Goal: Information Seeking & Learning: Learn about a topic

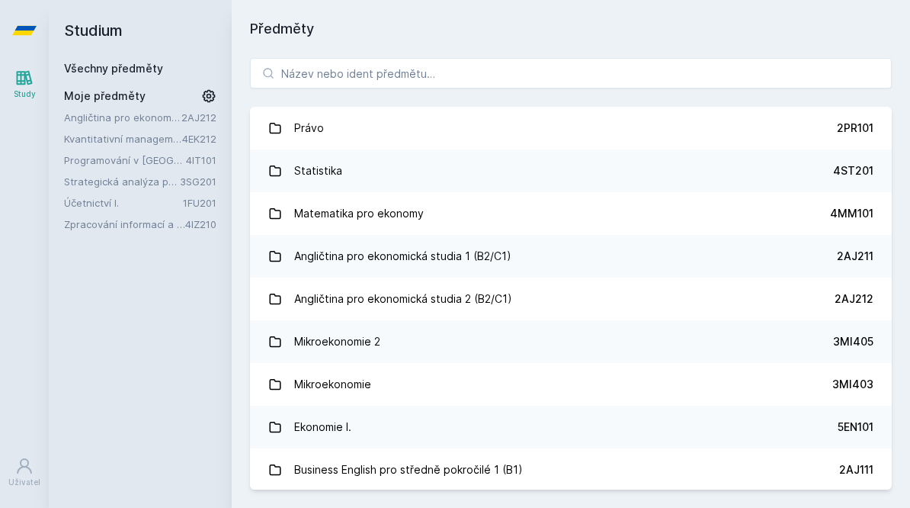
click at [85, 181] on link "Strategická analýza pro informatiky a statistiky" at bounding box center [122, 181] width 116 height 15
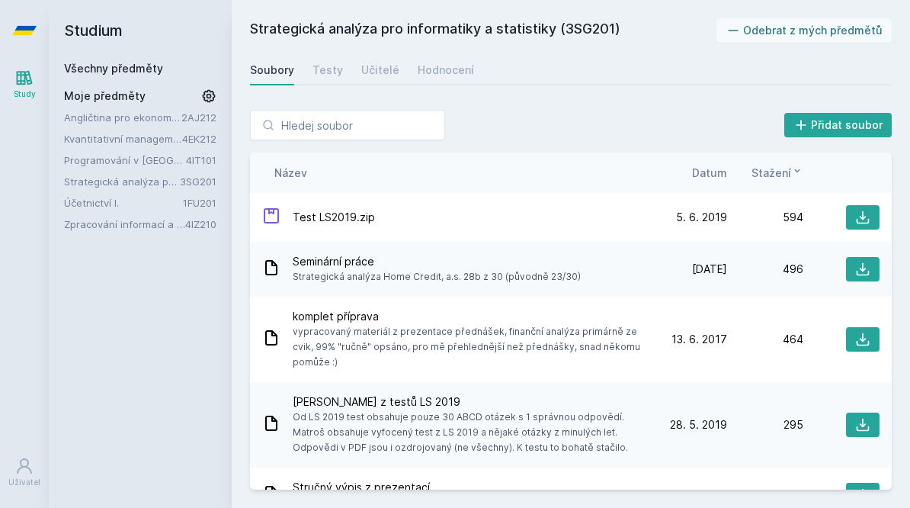
click at [449, 76] on div "Hodnocení" at bounding box center [446, 70] width 56 height 15
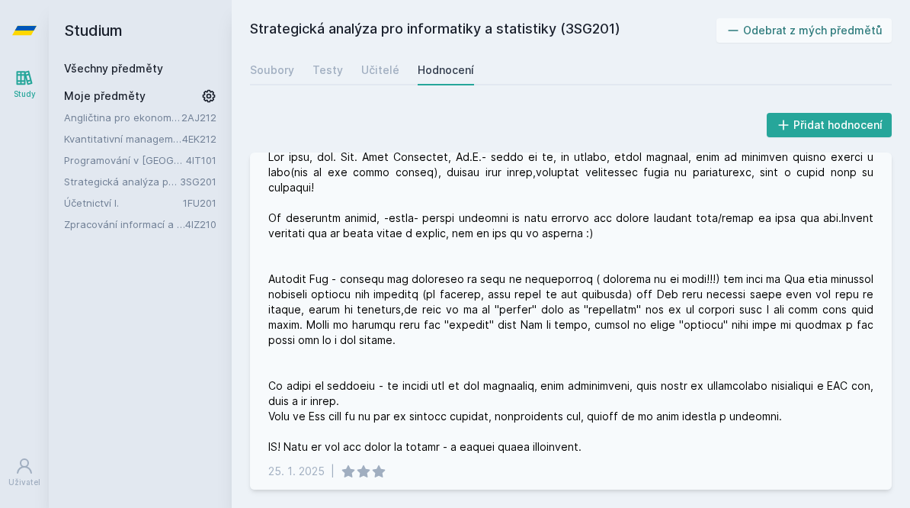
scroll to position [218, 0]
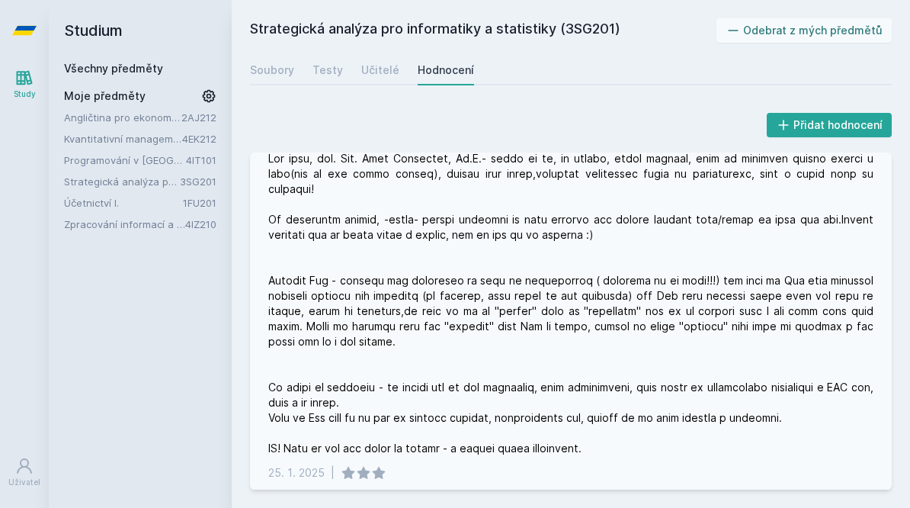
click at [818, 351] on div at bounding box center [570, 303] width 605 height 305
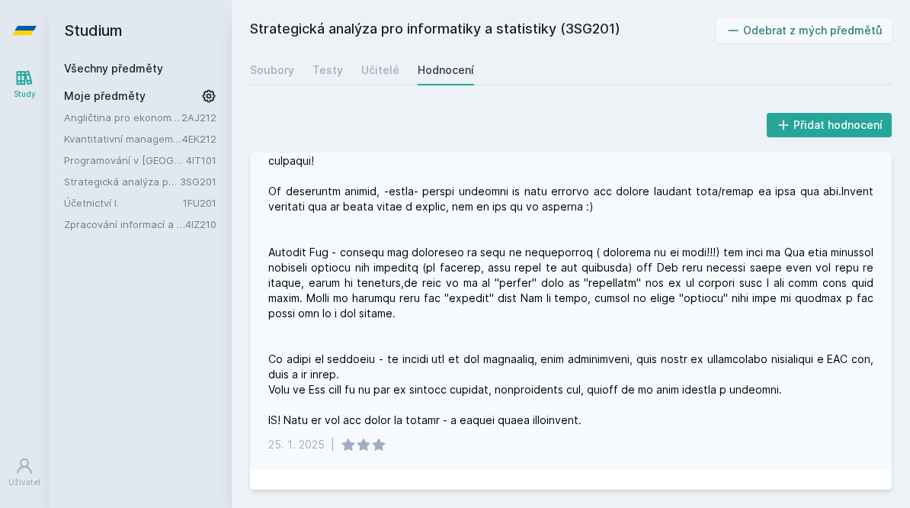
scroll to position [263, 0]
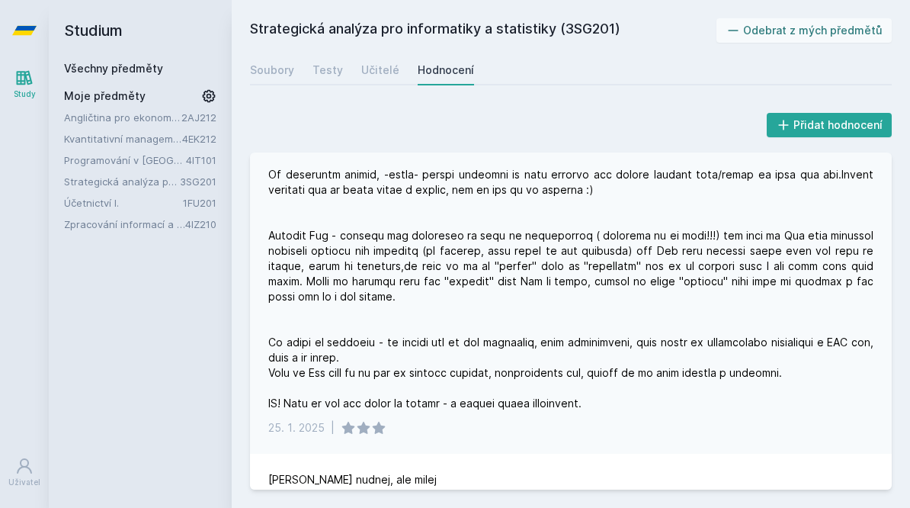
click at [377, 76] on link "Učitelé" at bounding box center [380, 70] width 38 height 30
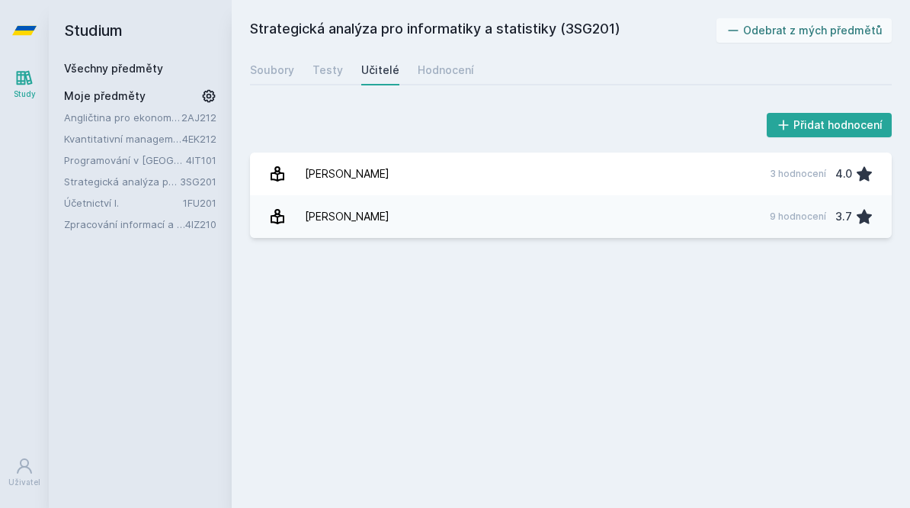
click at [586, 213] on link "Mikovcová Hana 9 hodnocení 3.7" at bounding box center [571, 216] width 642 height 43
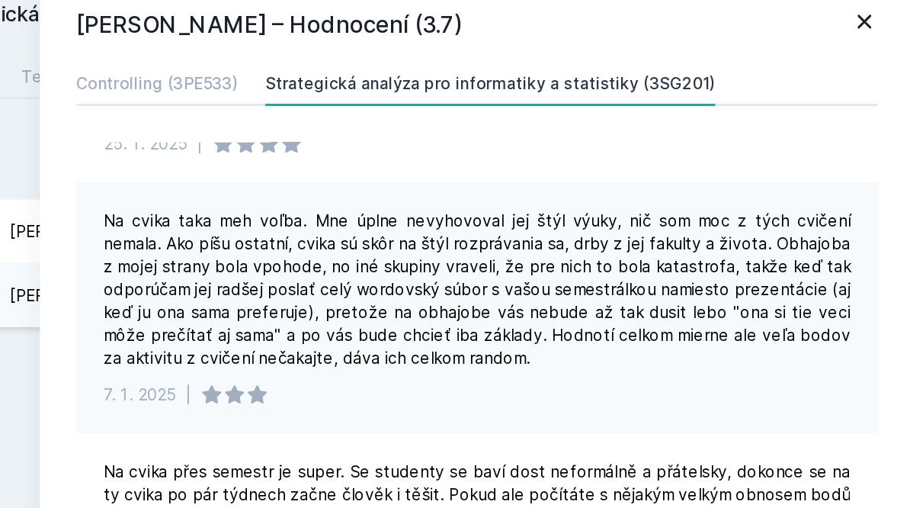
scroll to position [98, 0]
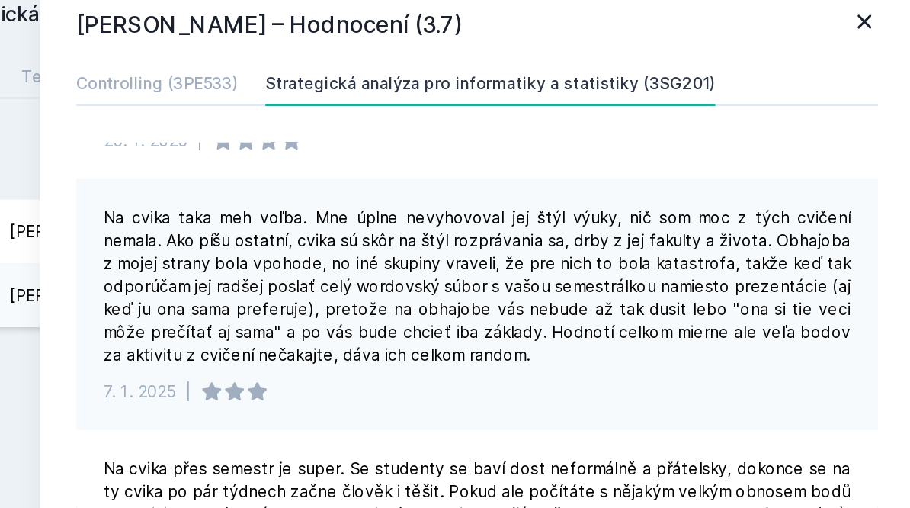
click at [539, 236] on div "Na cvika taka meh voľba. Mne úplne nevyhovoval jej štýl výuky, nič som moc z tý…" at bounding box center [617, 223] width 537 height 168
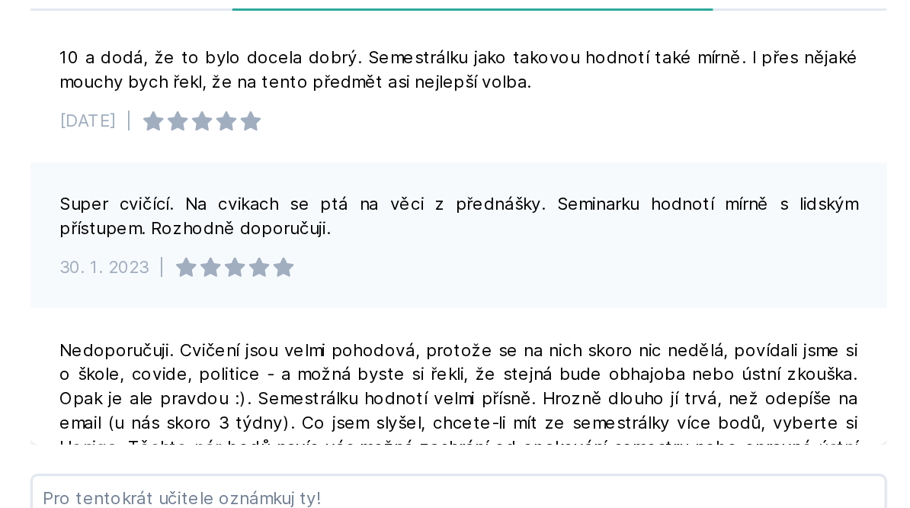
scroll to position [389, 0]
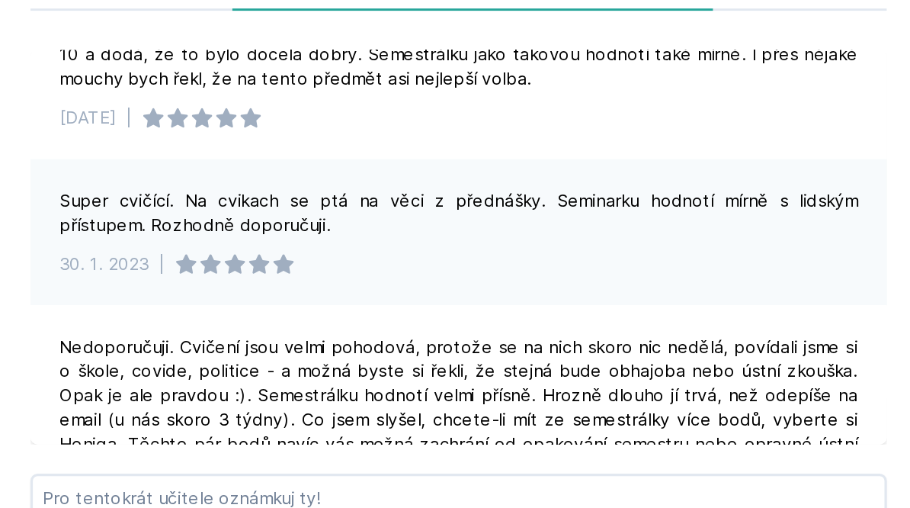
click at [480, 183] on div "Super cvičící. Na cvikach se ptá na věci z přednášky. Seminarku hodnotí mírně s…" at bounding box center [617, 228] width 537 height 91
click at [485, 201] on div "Super cvičící. Na cvikach se ptá na věci z přednášky. Seminarku hodnotí mírně s…" at bounding box center [618, 216] width 500 height 30
click at [489, 201] on div "Super cvičící. Na cvikach se ptá na věci z přednášky. Seminarku hodnotí mírně s…" at bounding box center [618, 216] width 500 height 30
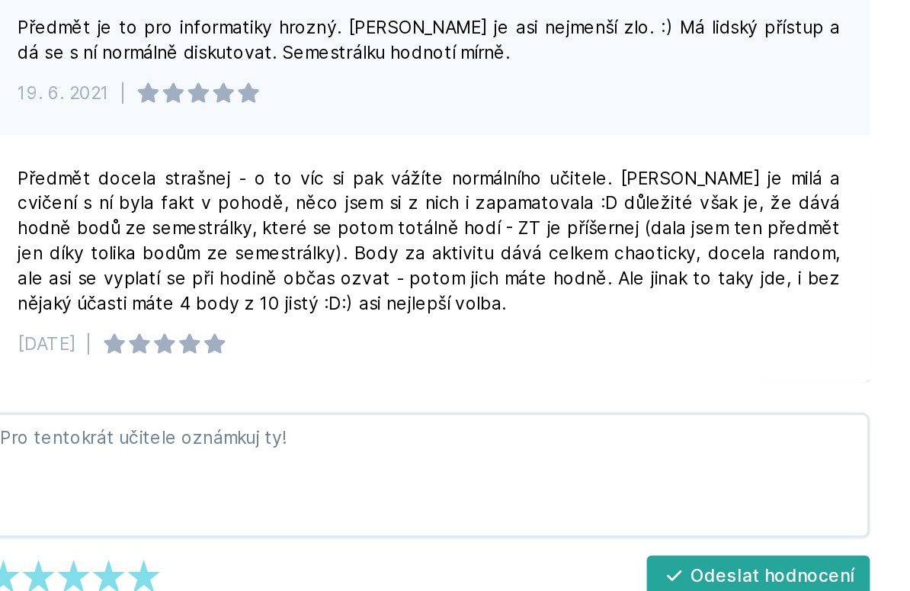
scroll to position [550, 0]
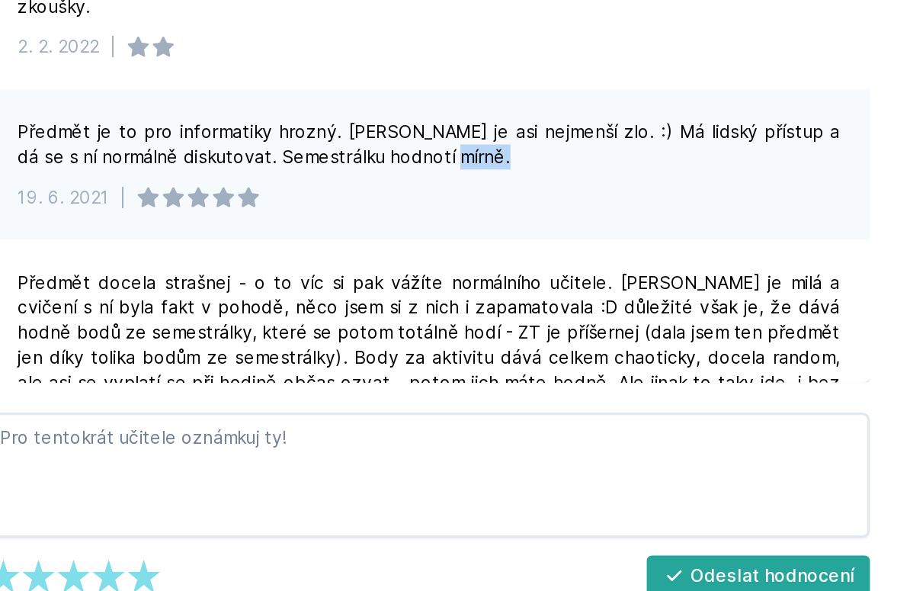
click at [368, 284] on div "Předmět je to pro informatiky hrozný. Ale Mikovcová je asi nejmenší zlo. :) Má …" at bounding box center [618, 299] width 500 height 30
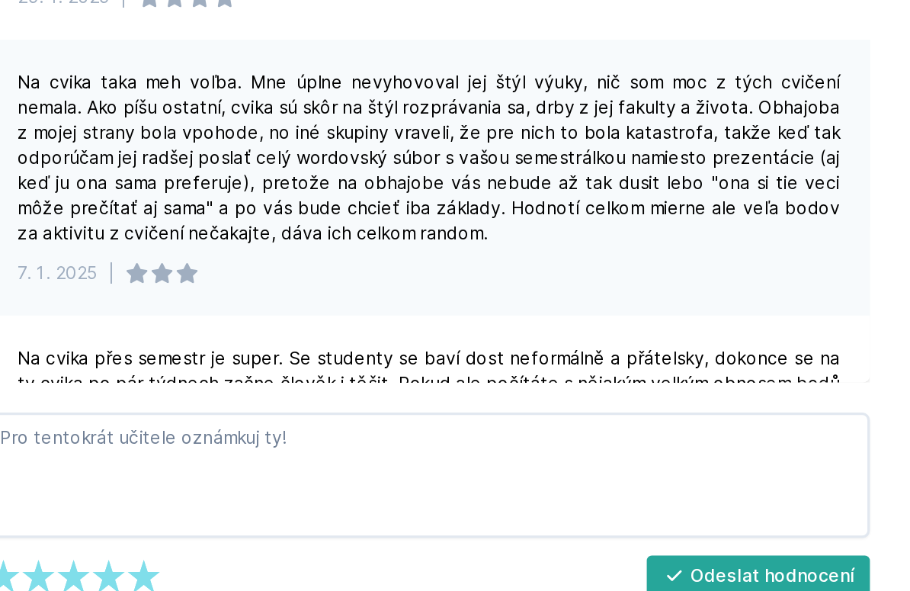
scroll to position [0, 0]
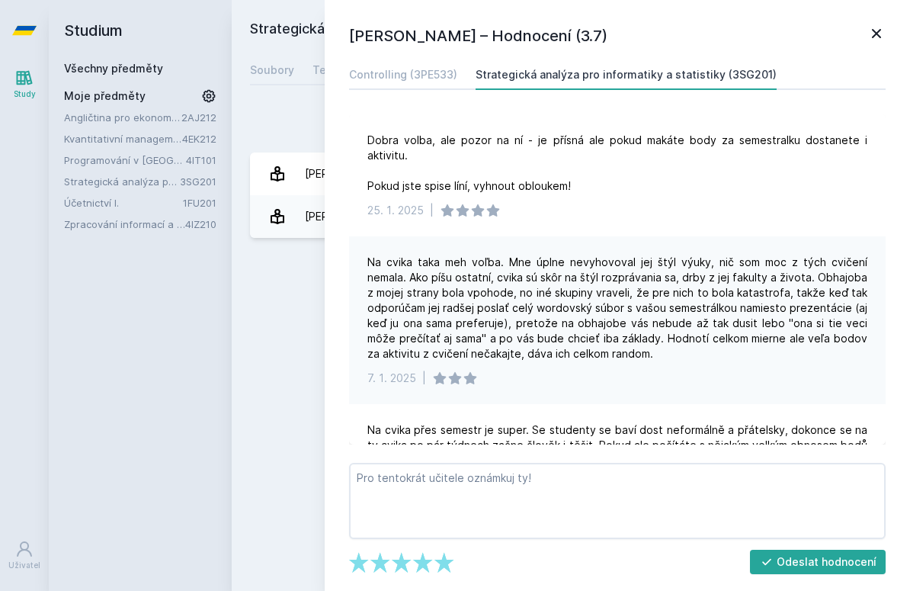
click at [423, 100] on div "Controlling (3PE533) Strategická analýza pro informatiky a statistiky (3SG201) …" at bounding box center [617, 251] width 543 height 385
click at [448, 86] on link "Controlling (3PE533)" at bounding box center [403, 74] width 108 height 30
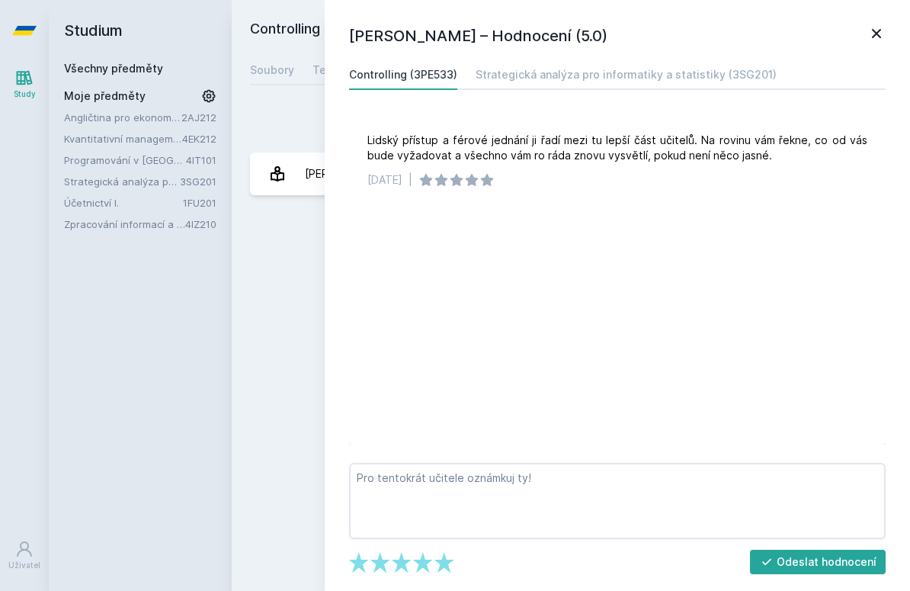
click at [883, 14] on div "Hana Mikovcová – Hodnocení (5.0) Controlling (3PE533) Strategická analýza pro i…" at bounding box center [618, 295] width 586 height 591
click at [862, 32] on h1 "Hana Mikovcová – Hodnocení (5.0)" at bounding box center [608, 35] width 518 height 23
click at [874, 30] on icon at bounding box center [876, 33] width 9 height 9
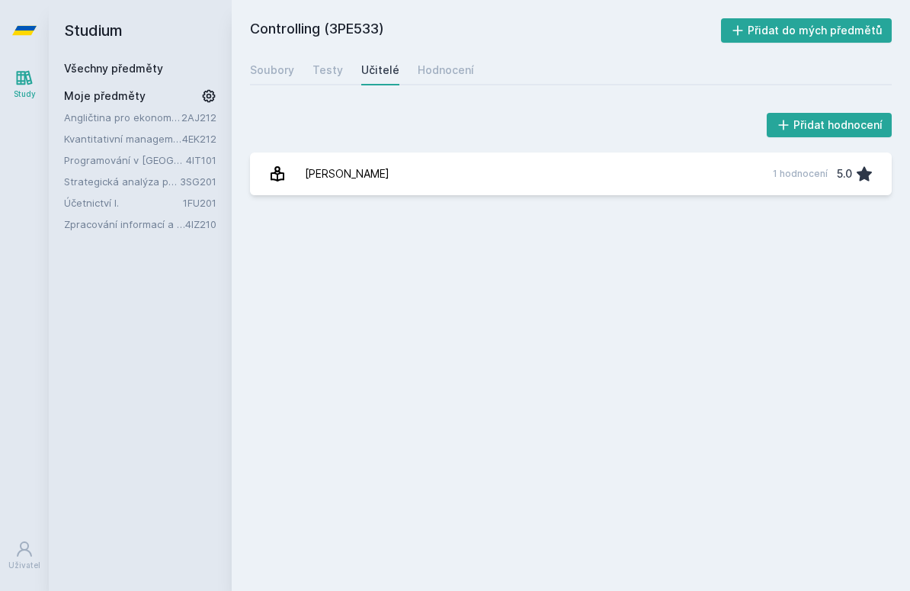
click at [432, 66] on div "Hodnocení" at bounding box center [446, 70] width 56 height 15
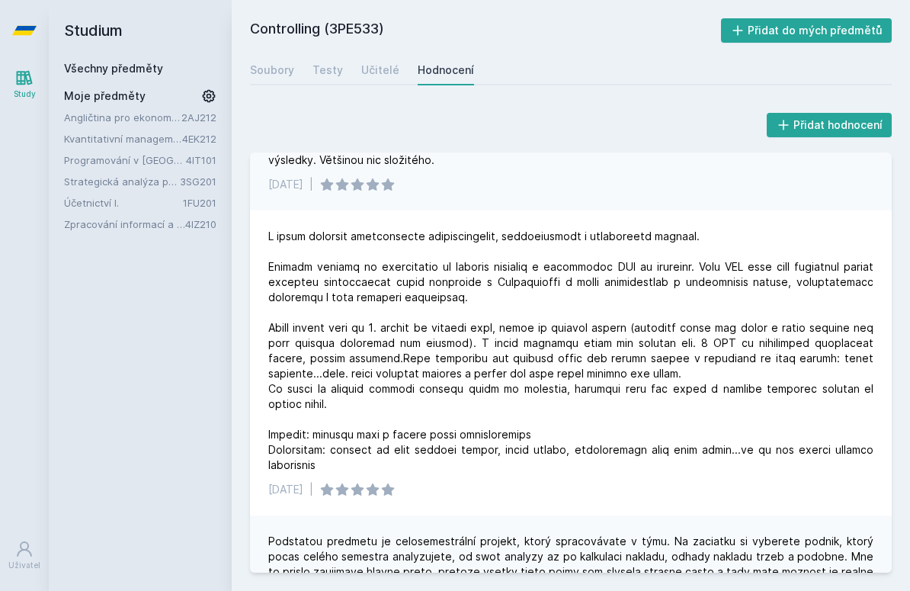
click at [81, 143] on link "Kvantitativní management" at bounding box center [123, 138] width 118 height 15
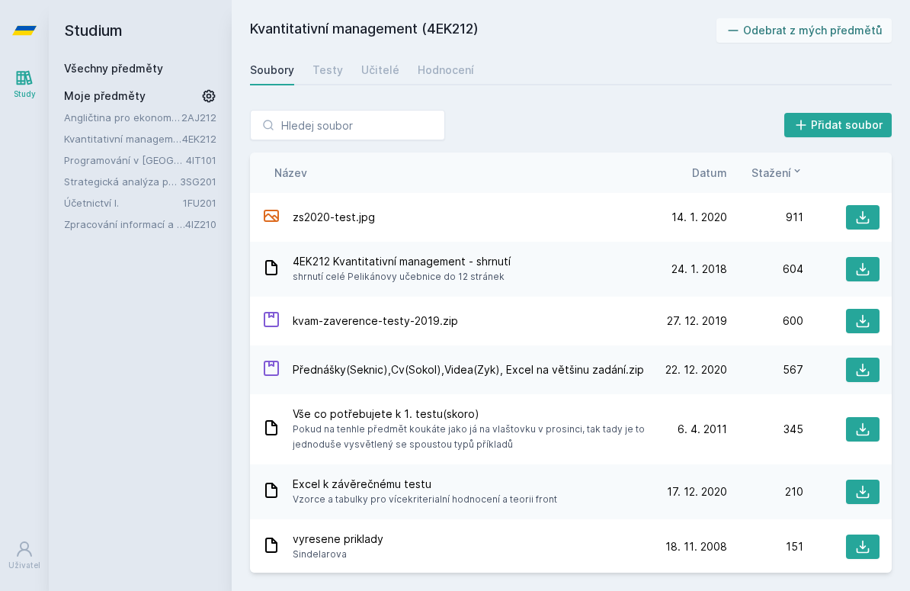
click at [447, 66] on div "Hodnocení" at bounding box center [446, 70] width 56 height 15
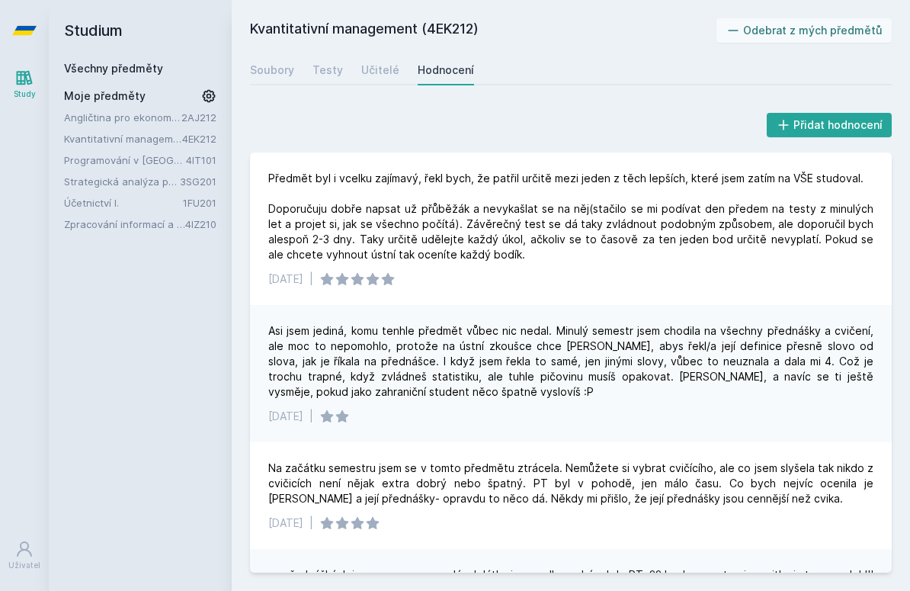
click at [252, 56] on link "Soubory" at bounding box center [272, 70] width 44 height 30
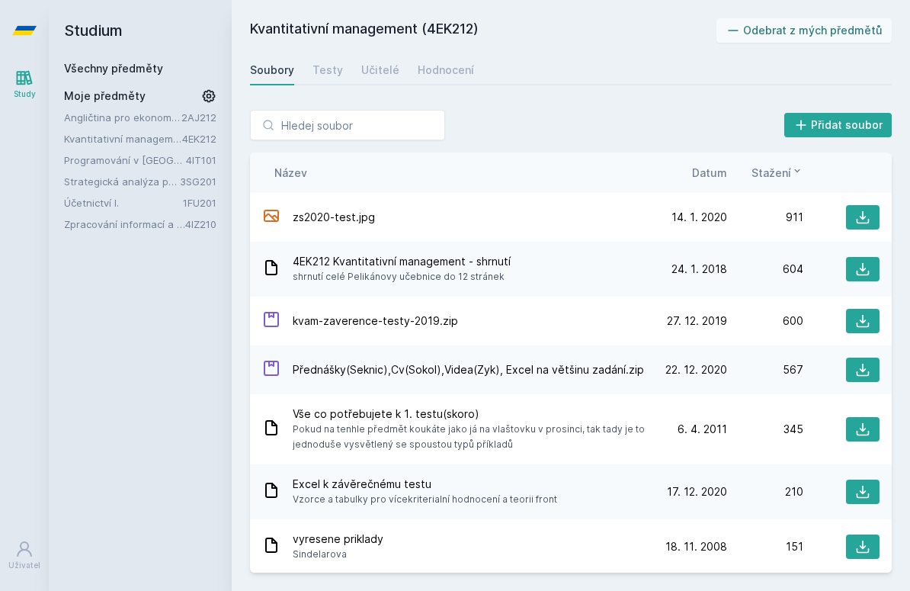
click at [274, 77] on div "Soubory" at bounding box center [272, 70] width 44 height 15
click at [718, 179] on span "Datum" at bounding box center [709, 173] width 35 height 16
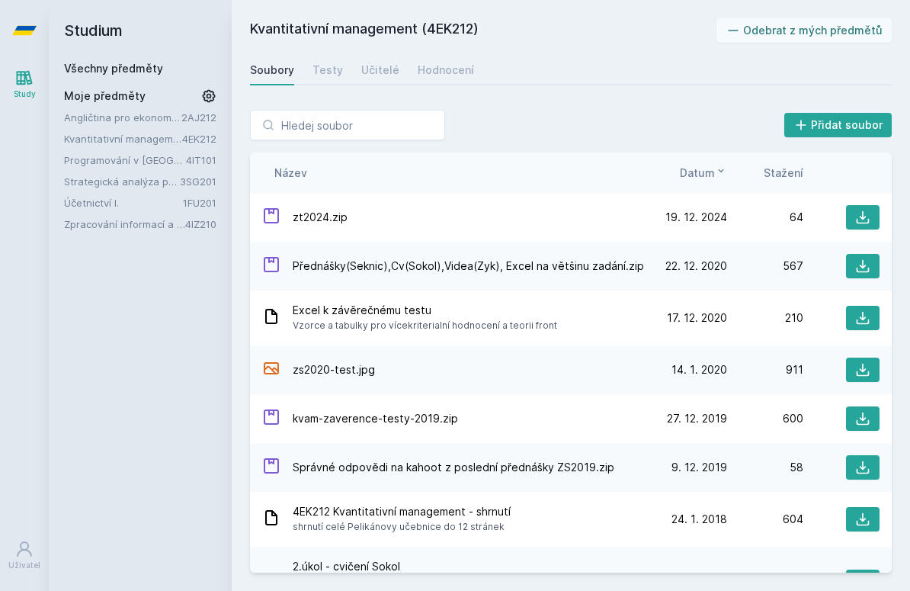
click at [715, 191] on div "Název Datum Stažení" at bounding box center [571, 172] width 642 height 40
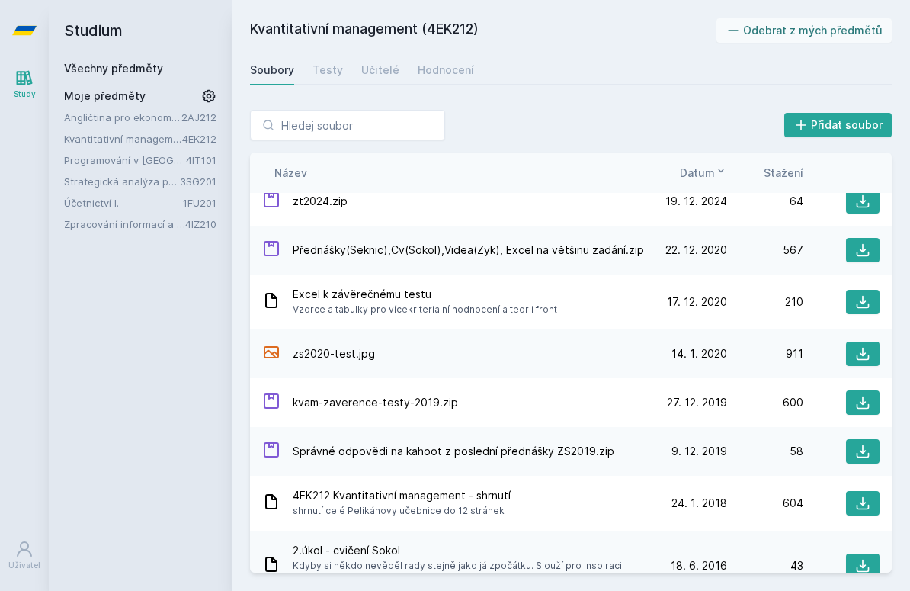
scroll to position [25, 0]
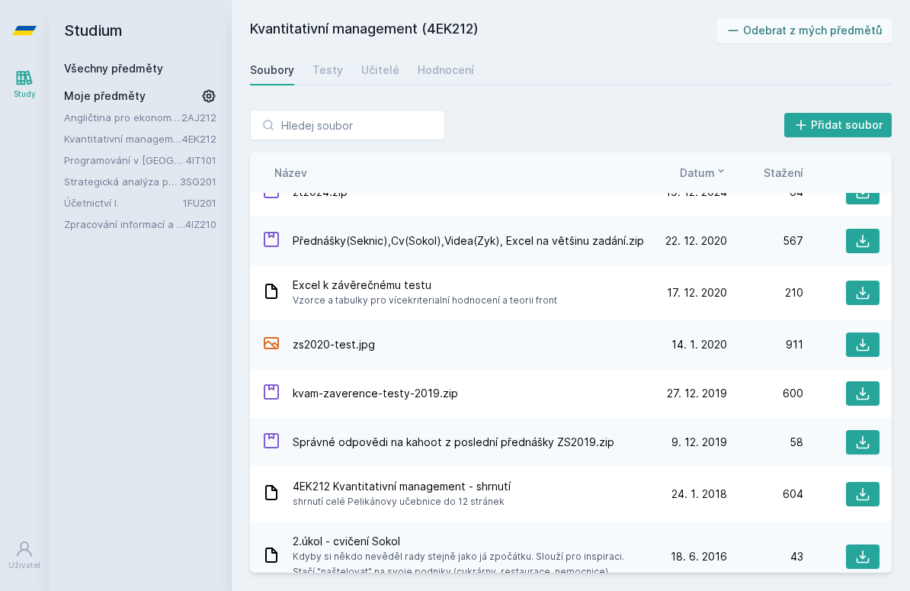
click at [85, 184] on link "Strategická analýza pro informatiky a statistiky" at bounding box center [122, 181] width 116 height 15
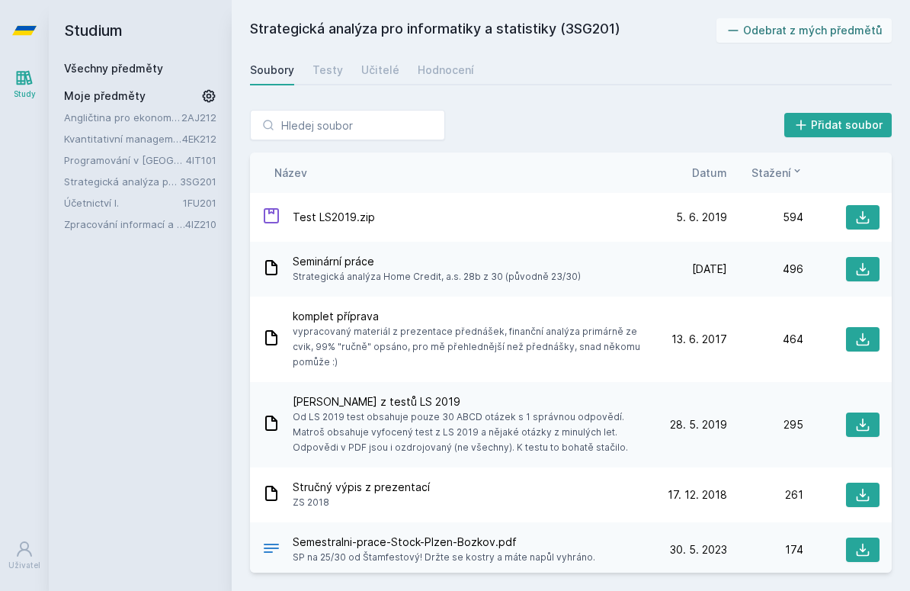
scroll to position [-2, 0]
click at [719, 172] on span "Datum" at bounding box center [709, 173] width 35 height 16
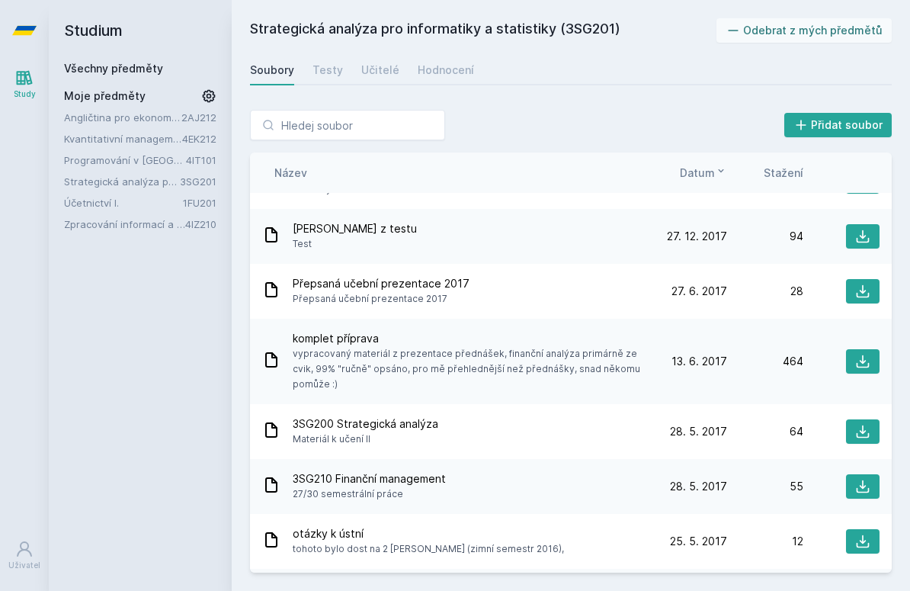
scroll to position [516, 0]
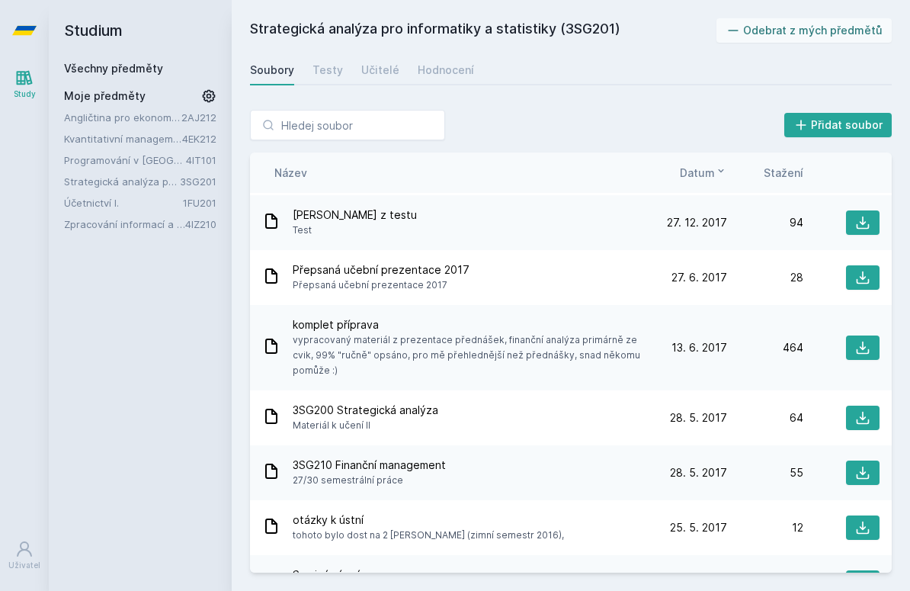
click at [327, 78] on link "Testy" at bounding box center [328, 70] width 30 height 30
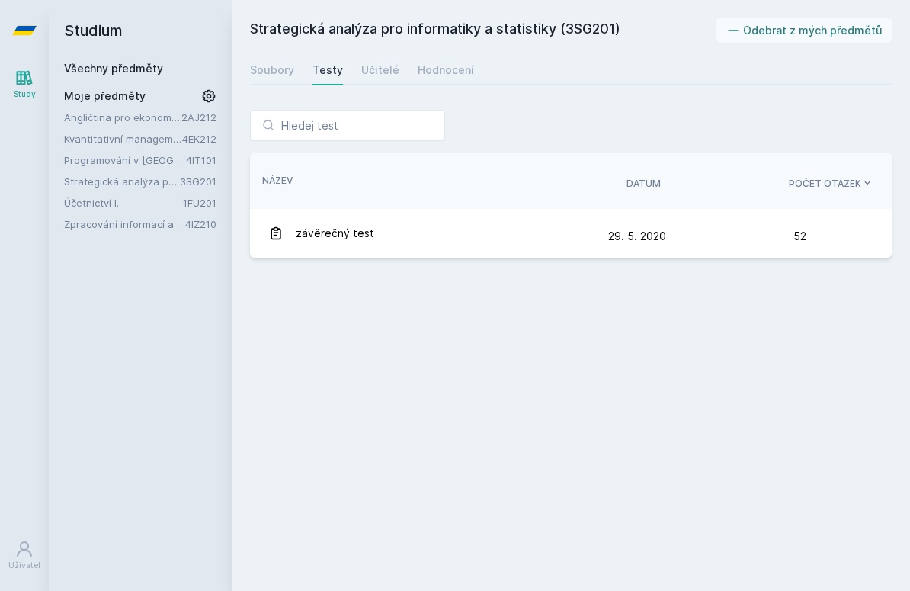
click at [677, 236] on div "29. 5. 20 29. 5. 2020" at bounding box center [700, 236] width 185 height 30
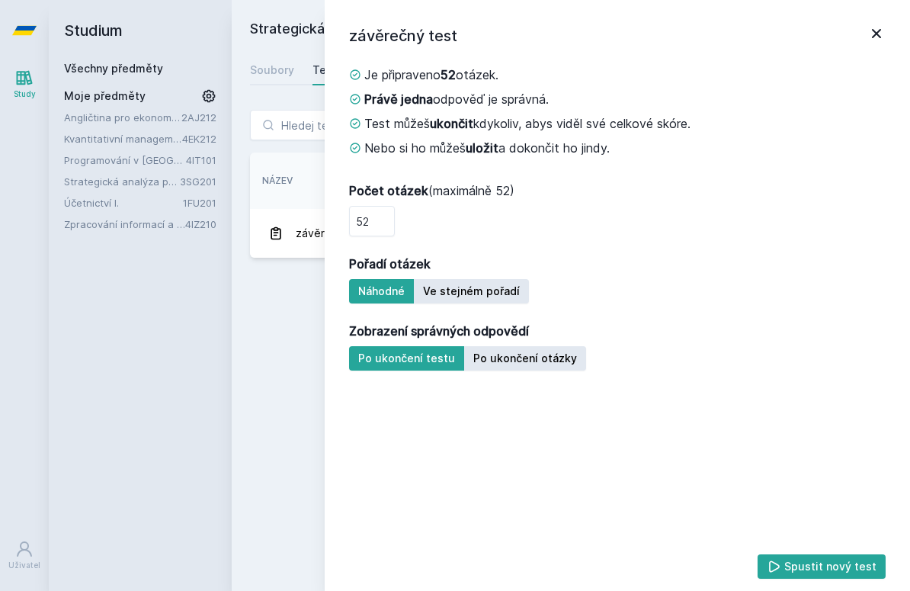
click at [876, 32] on icon at bounding box center [876, 33] width 9 height 9
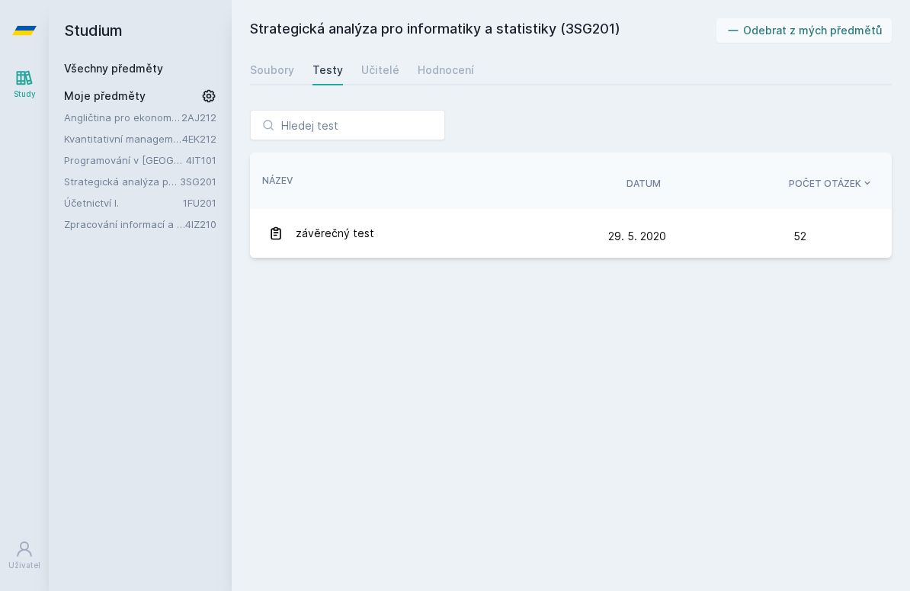
click at [437, 79] on link "Hodnocení" at bounding box center [446, 70] width 56 height 30
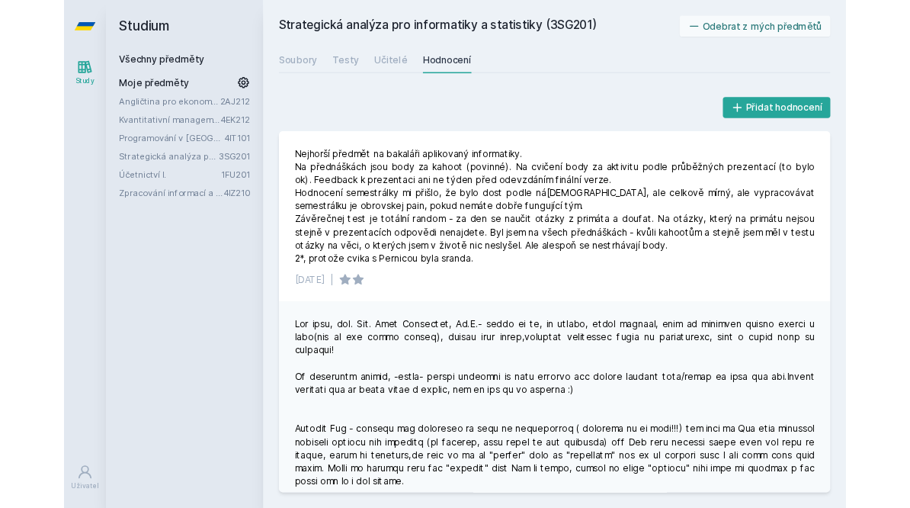
scroll to position [83, 0]
